Goal: Task Accomplishment & Management: Complete application form

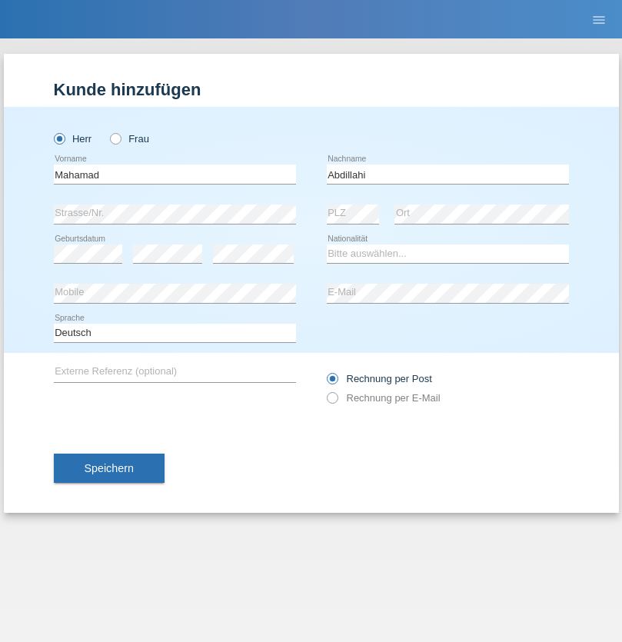
type input "Abdillahi"
select select "SO"
select select "C"
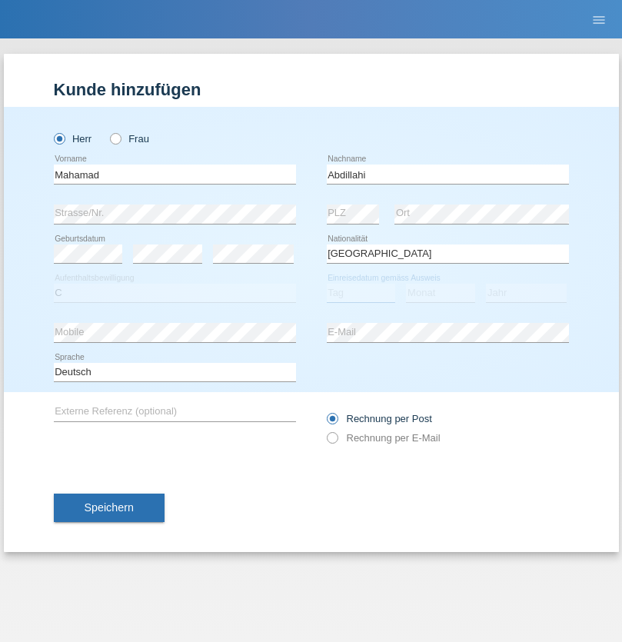
select select "01"
select select "2000"
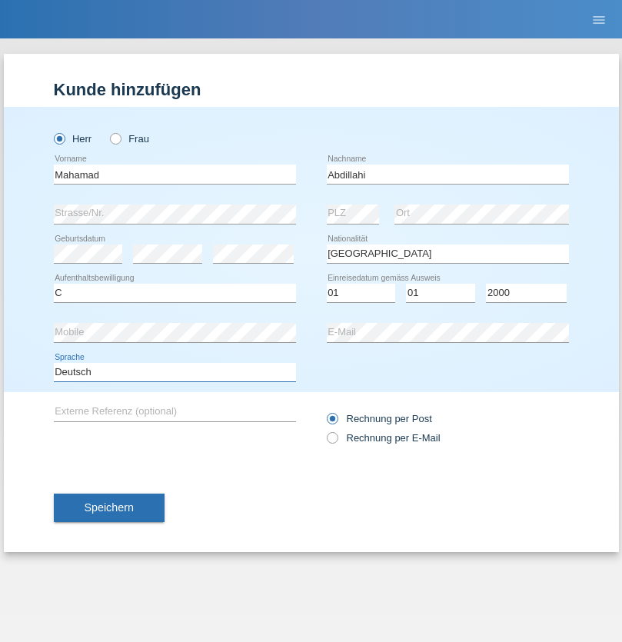
select select "en"
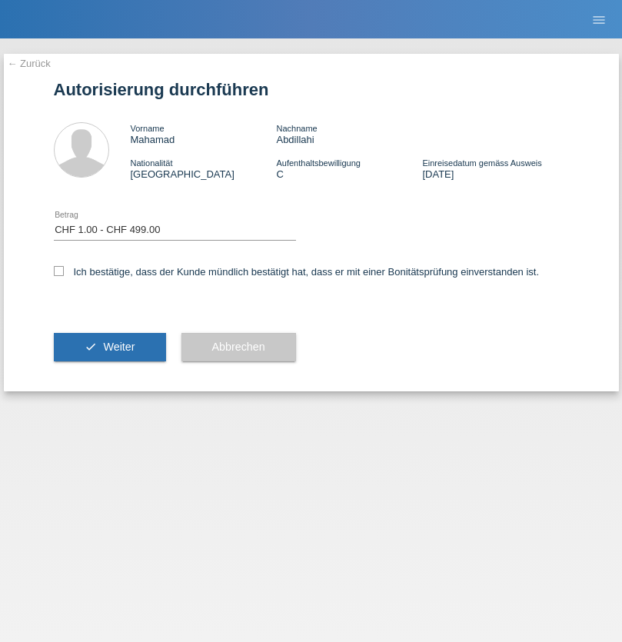
select select "1"
checkbox input "true"
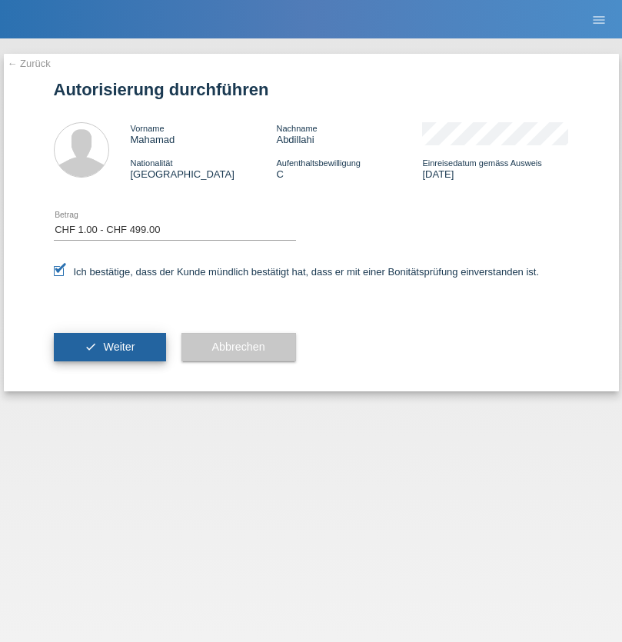
click at [109, 347] on span "Weiter" at bounding box center [119, 347] width 32 height 12
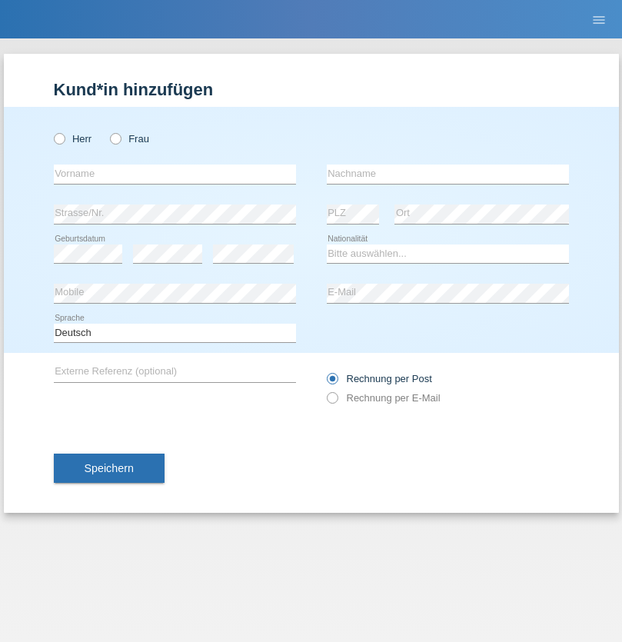
radio input "true"
click at [175, 174] on input "text" at bounding box center [175, 174] width 242 height 19
type input "naime"
click at [448, 174] on input "text" at bounding box center [448, 174] width 242 height 19
type input "llugiqi"
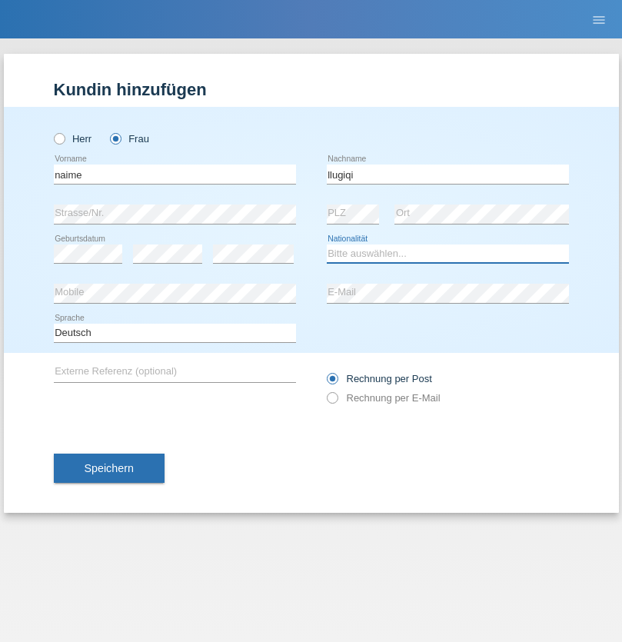
select select "CH"
radio input "true"
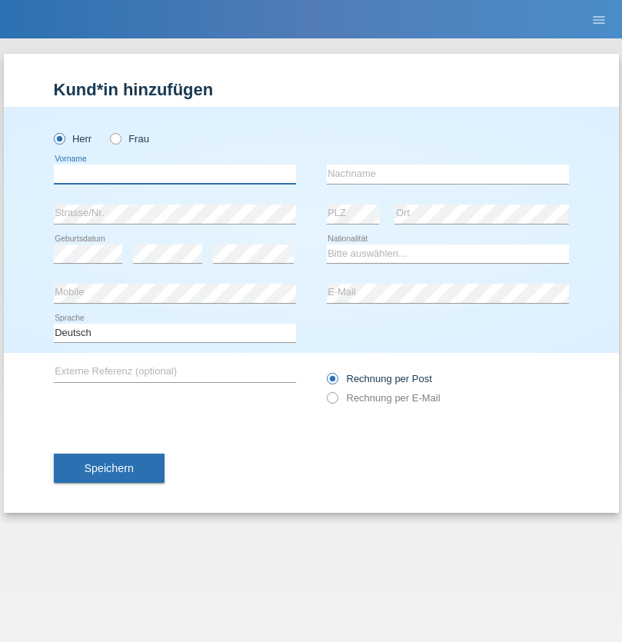
click at [175, 174] on input "text" at bounding box center [175, 174] width 242 height 19
type input "Luis Tiago"
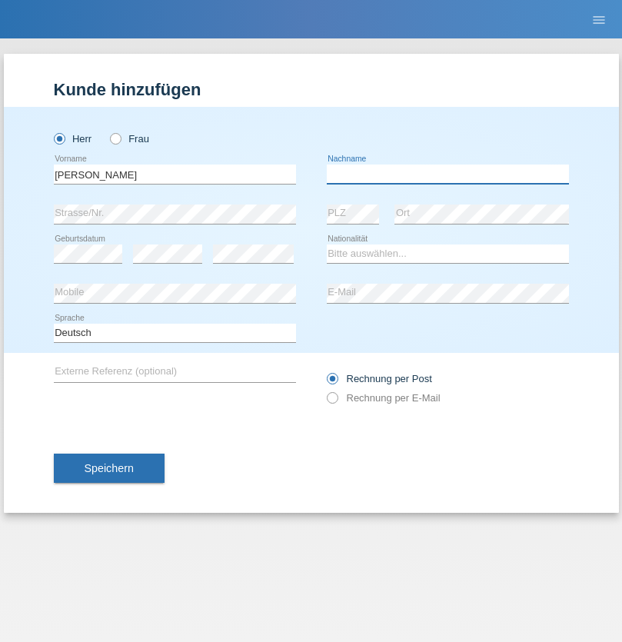
click at [448, 174] on input "text" at bounding box center [448, 174] width 242 height 19
type input "Costa Abreu"
select select "PT"
select select "C"
select select "03"
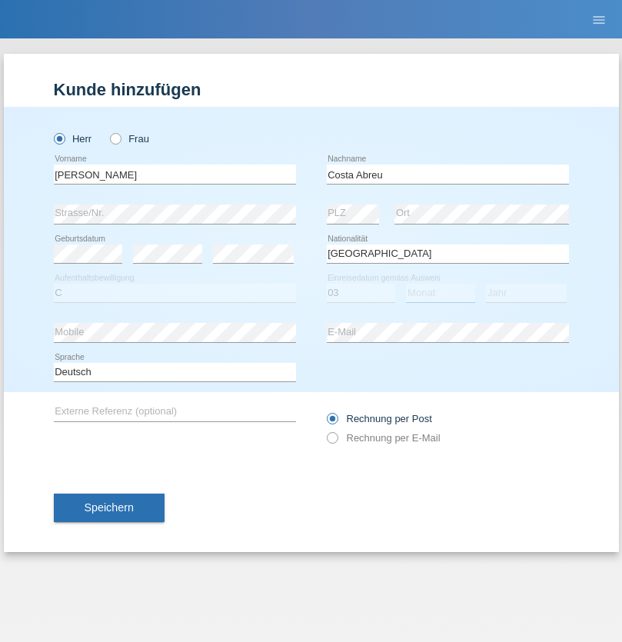
select select "01"
select select "2021"
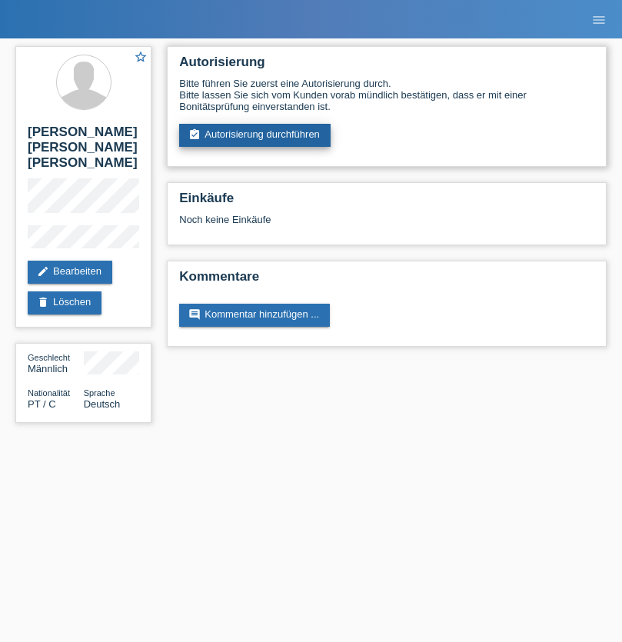
click at [255, 135] on link "assignment_turned_in Autorisierung durchführen" at bounding box center [254, 135] width 151 height 23
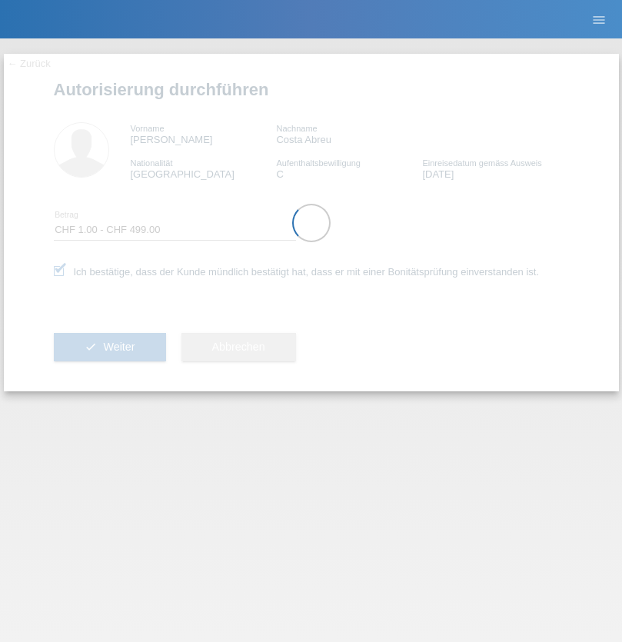
select select "1"
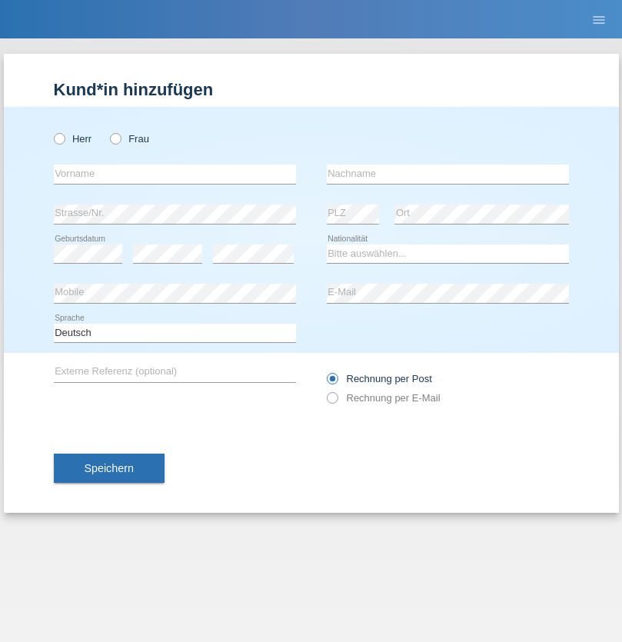
radio input "true"
click at [175, 174] on input "text" at bounding box center [175, 174] width 242 height 19
type input "[PERSON_NAME]"
click at [448, 174] on input "text" at bounding box center [448, 174] width 242 height 19
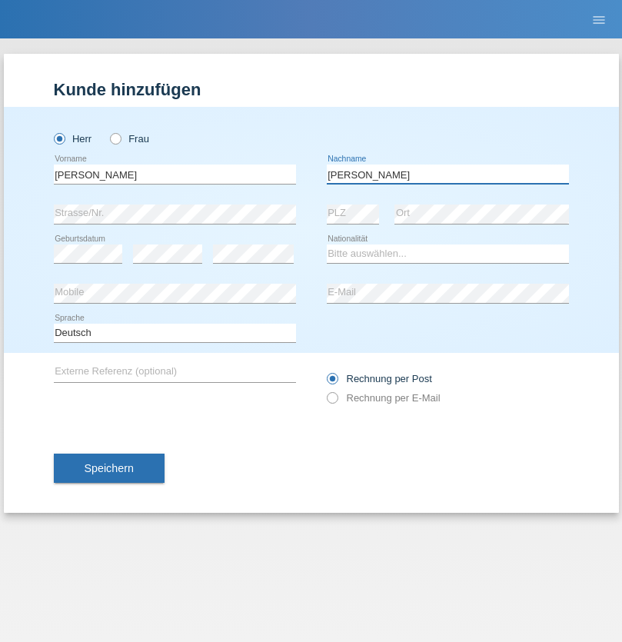
type input "[PERSON_NAME]"
select select "PL"
select select "C"
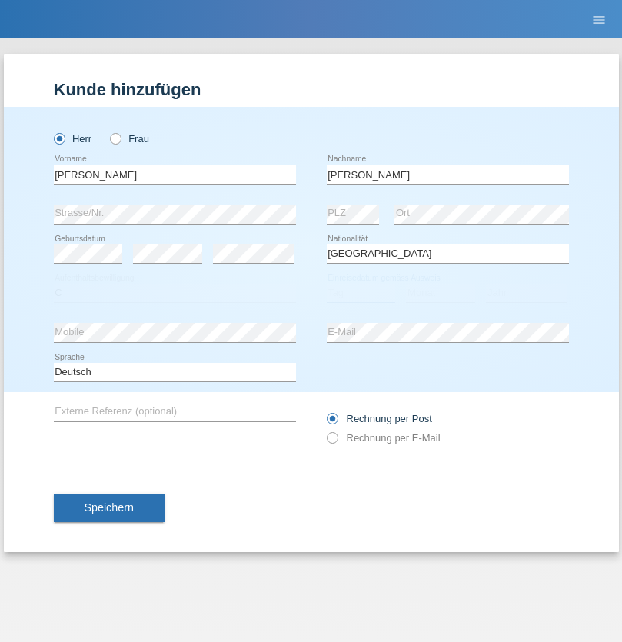
select select "11"
select select "01"
select select "2007"
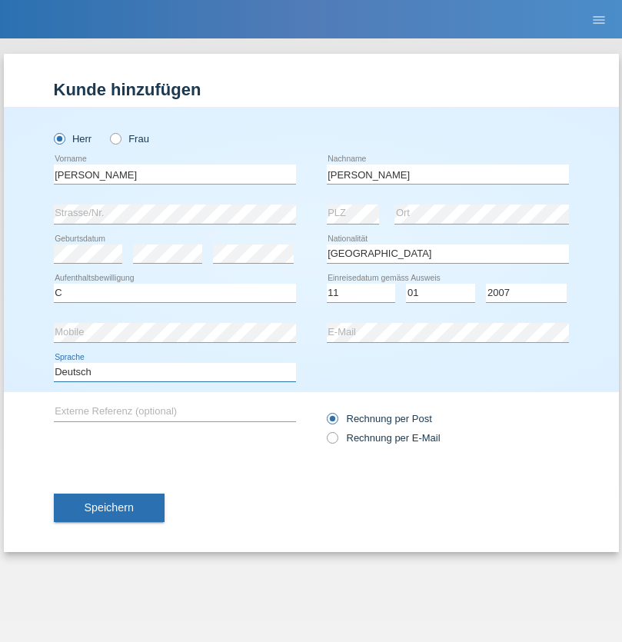
select select "en"
